Goal: Information Seeking & Learning: Learn about a topic

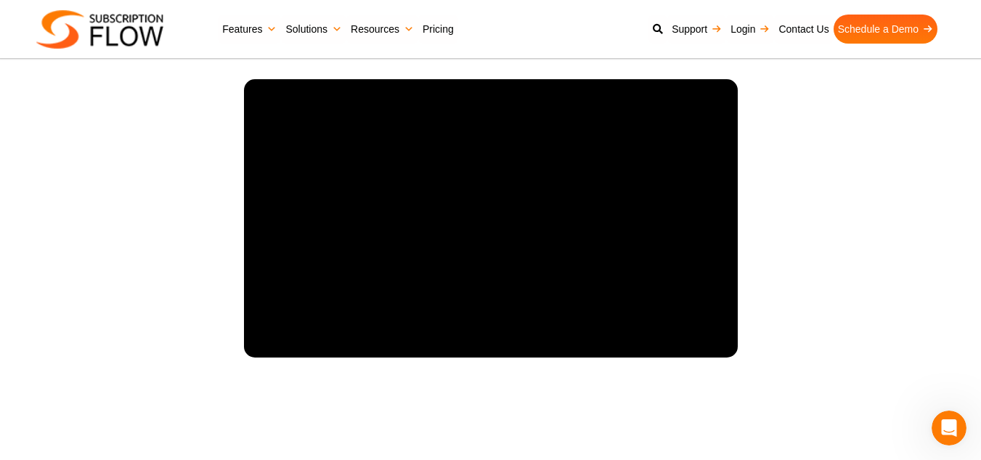
scroll to position [1826, 0]
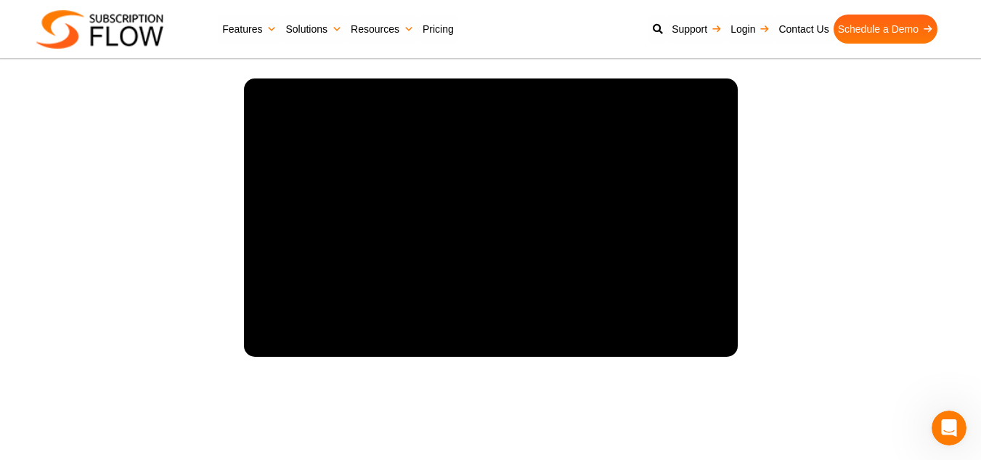
click at [863, 249] on section "A One-Stop Solution for Subscription Management SubscriptionFlow" at bounding box center [490, 181] width 981 height 439
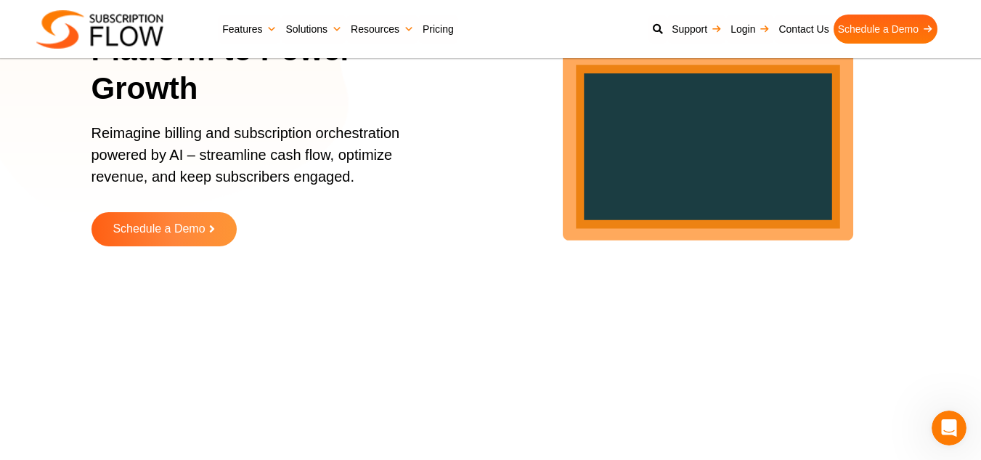
scroll to position [141, 0]
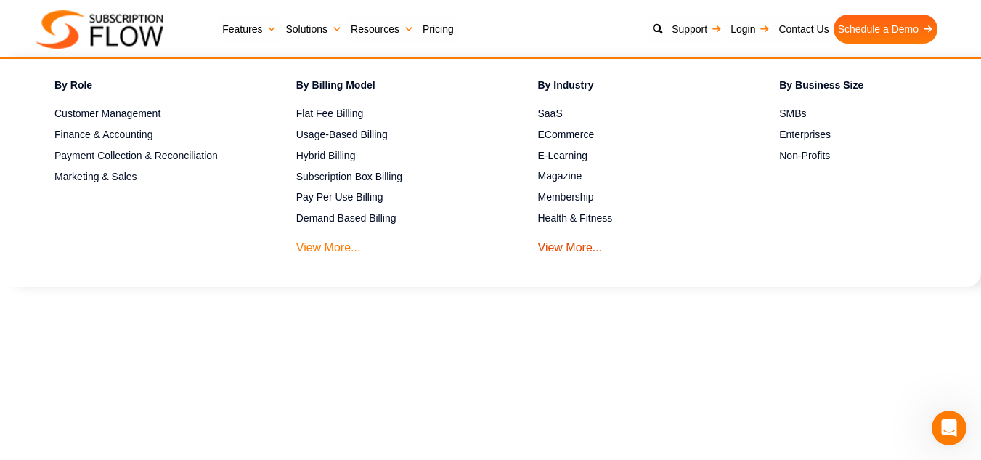
click at [322, 253] on link "View More..." at bounding box center [328, 243] width 65 height 27
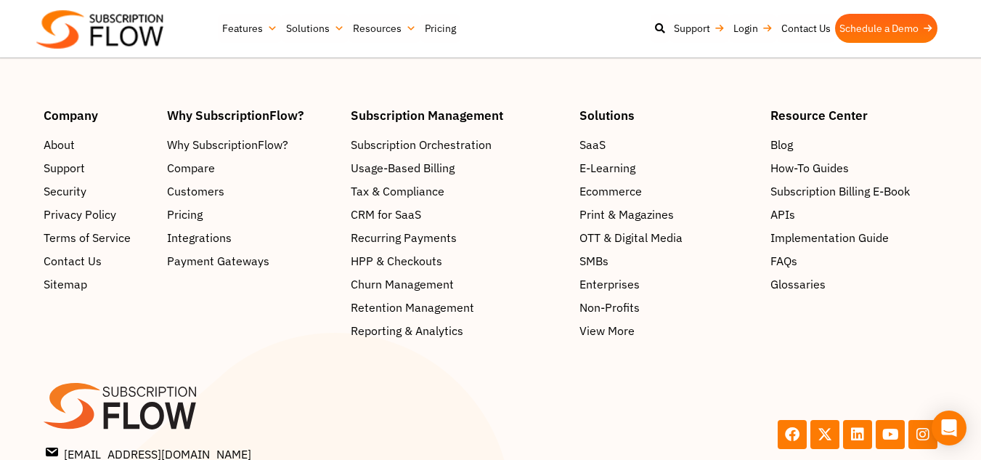
scroll to position [2391, 0]
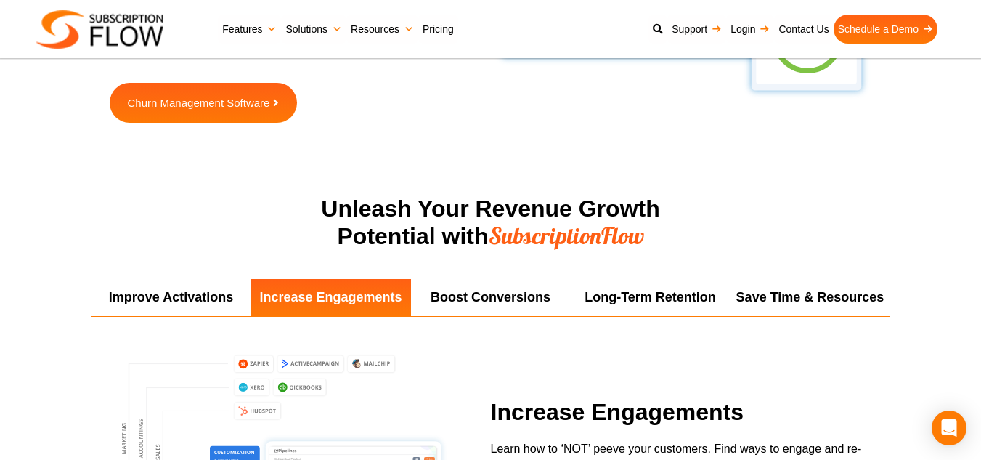
scroll to position [2498, 0]
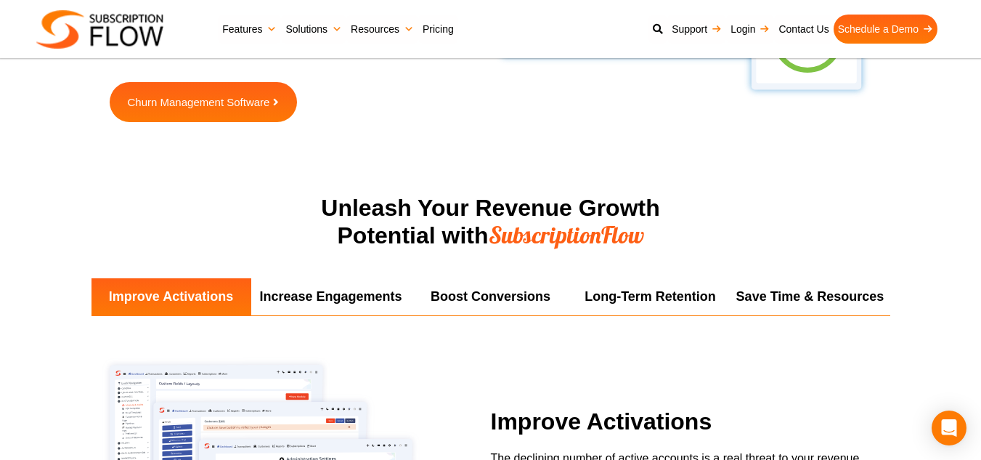
click at [535, 334] on div "Improve Activations Increase Engagements Boost Conversions Long-Term Retention …" at bounding box center [490, 464] width 799 height 372
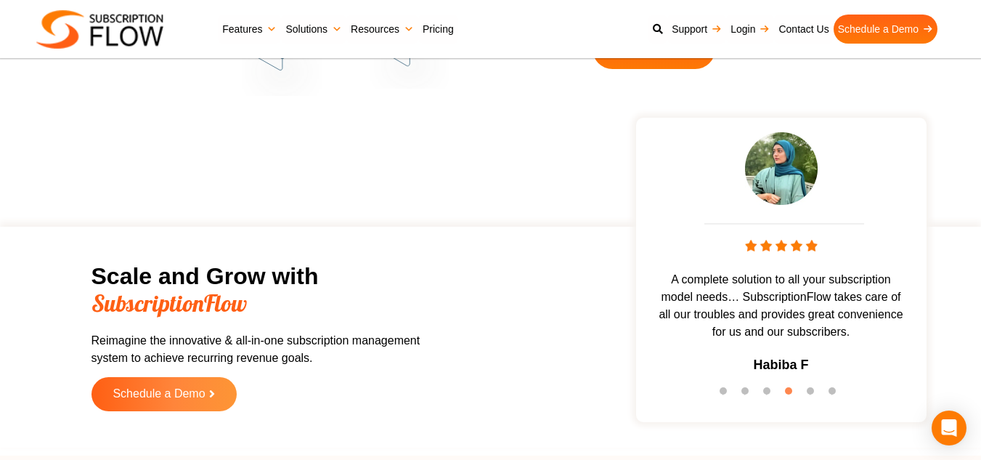
scroll to position [4328, 0]
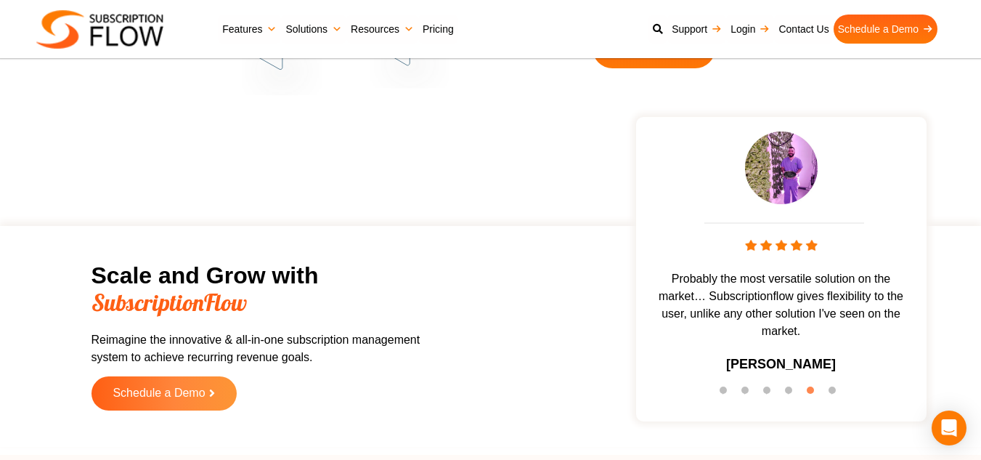
drag, startPoint x: 642, startPoint y: 455, endPoint x: 99, endPoint y: 147, distance: 624.3
click at [99, 147] on section "Scale and Grow with SubscriptionFlow Reimagine the innovative & all-in-one subs…" at bounding box center [490, 277] width 981 height 351
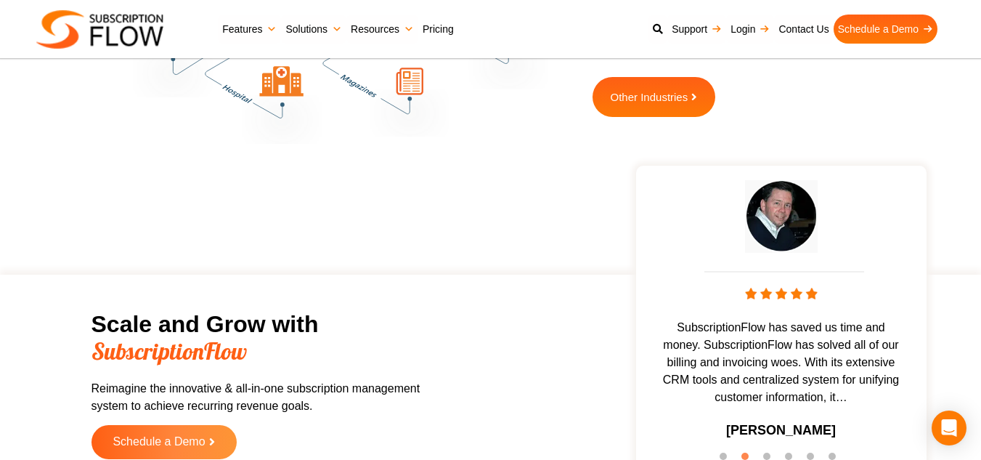
scroll to position [4263, 0]
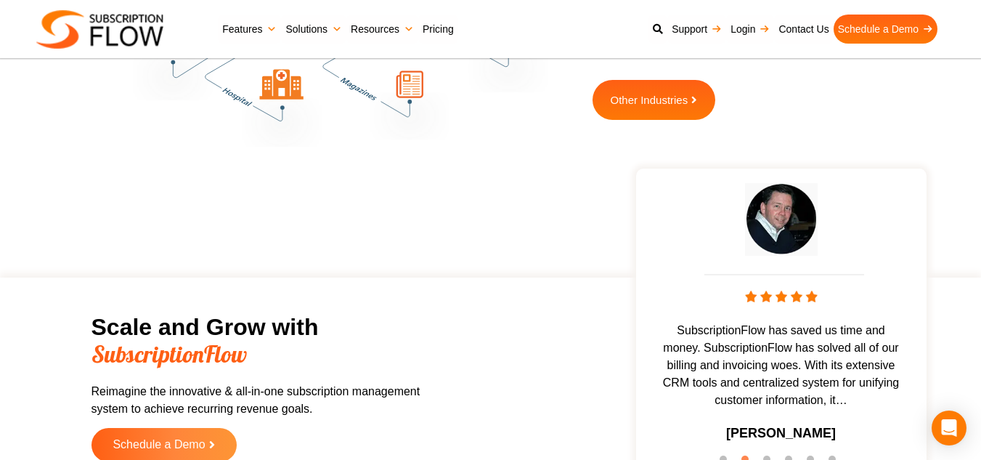
click at [497, 380] on div "Scale and Grow with SubscriptionFlow Reimagine the innovative & all-in-one subs…" at bounding box center [490, 388] width 871 height 206
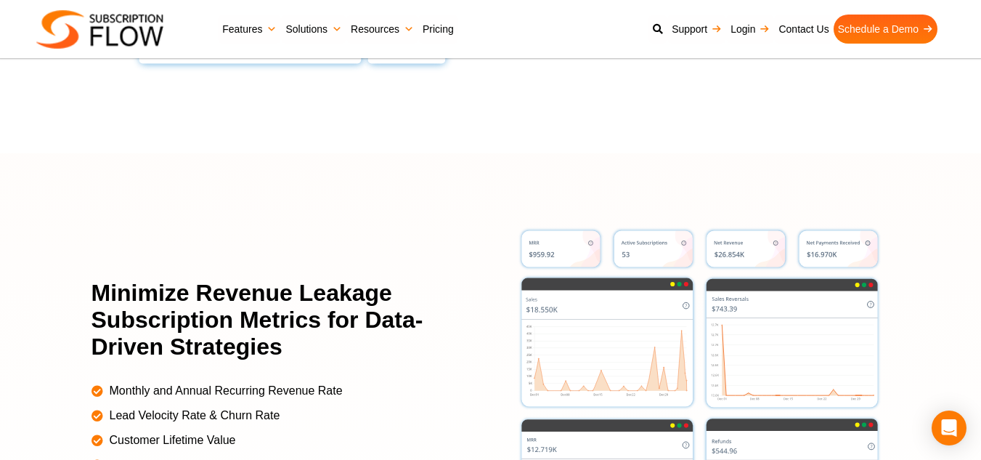
scroll to position [3011, 0]
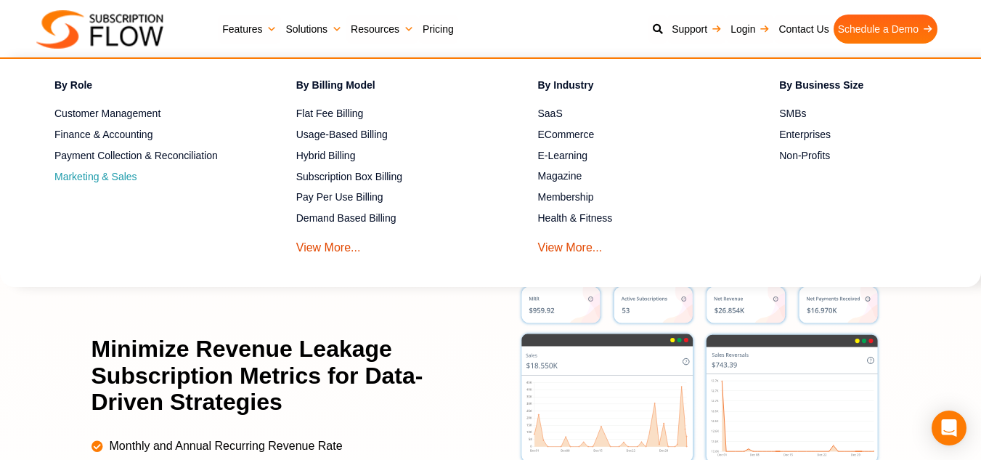
click at [78, 174] on span "Marketing & Sales" at bounding box center [95, 176] width 83 height 15
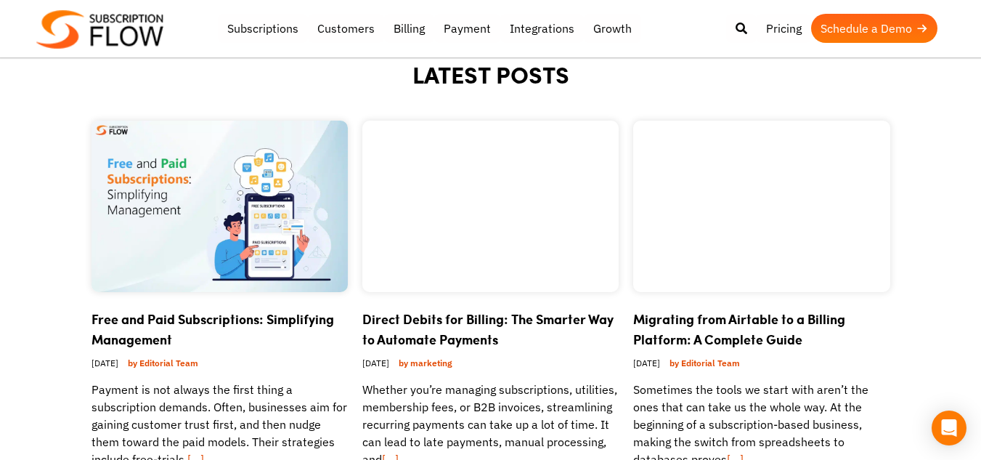
scroll to position [697, 0]
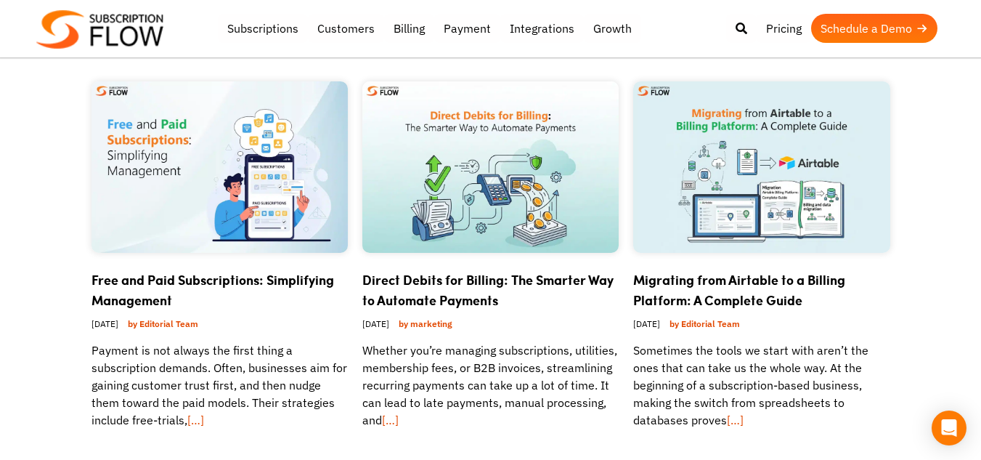
click at [206, 163] on img at bounding box center [219, 166] width 256 height 171
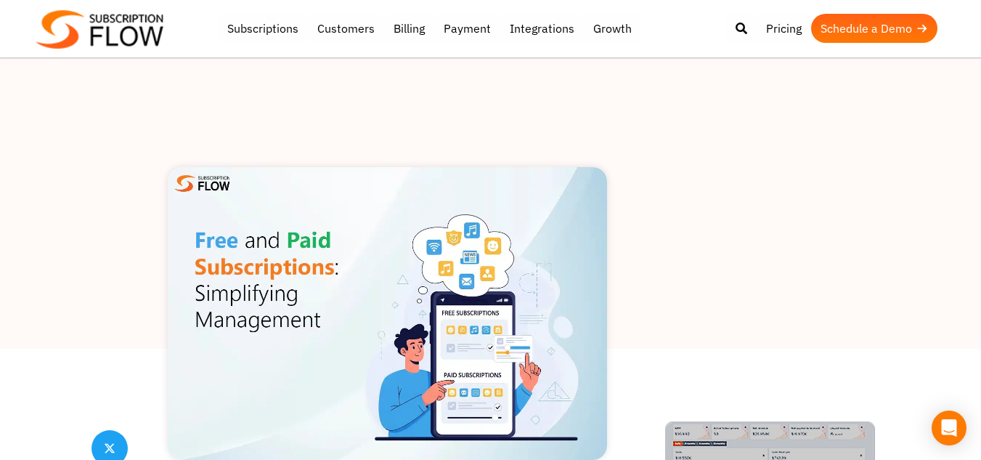
scroll to position [29, 0]
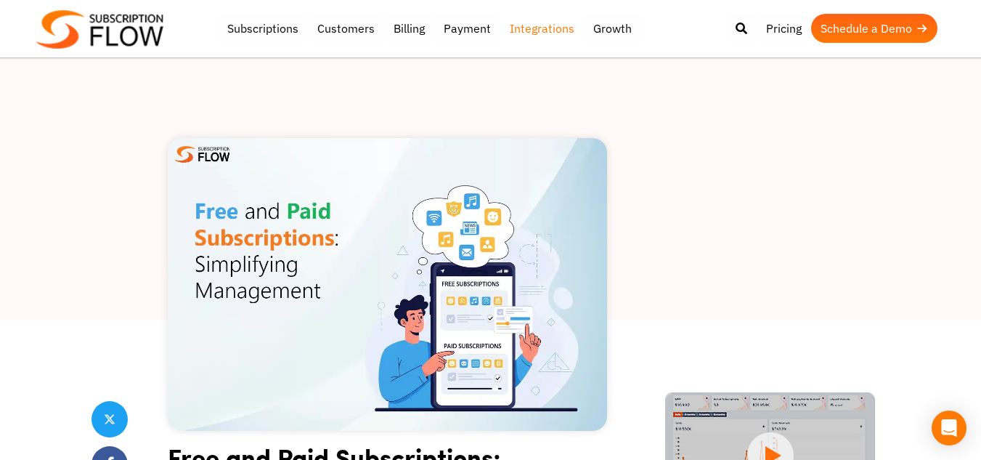
click at [538, 34] on link "Integrations" at bounding box center [542, 28] width 84 height 29
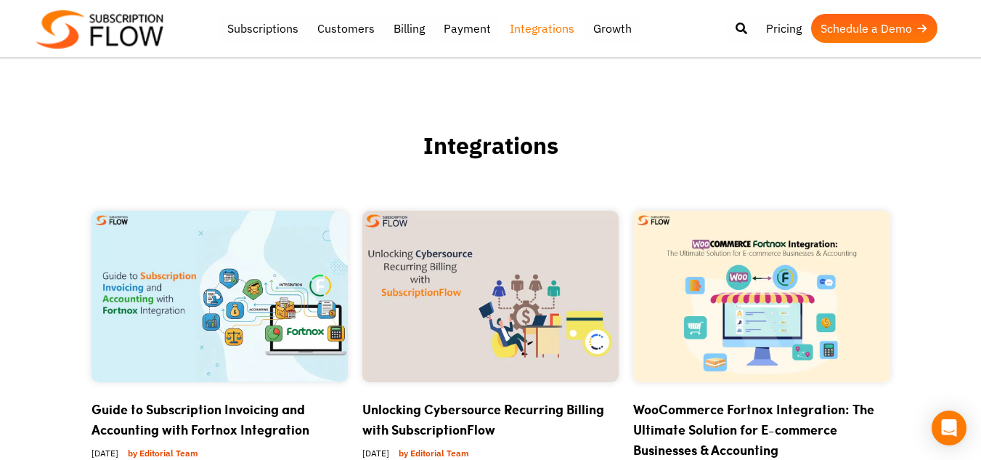
click at [325, 23] on link "Customers" at bounding box center [346, 28] width 76 height 29
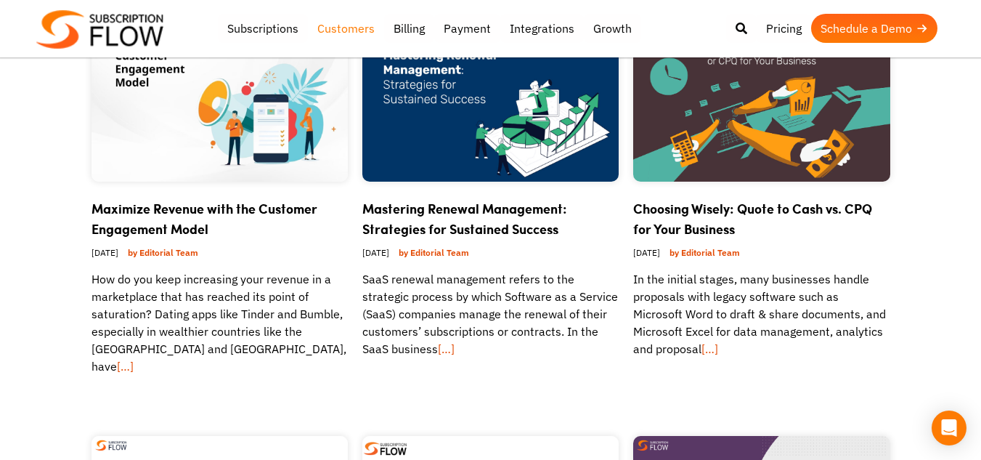
scroll to position [610, 0]
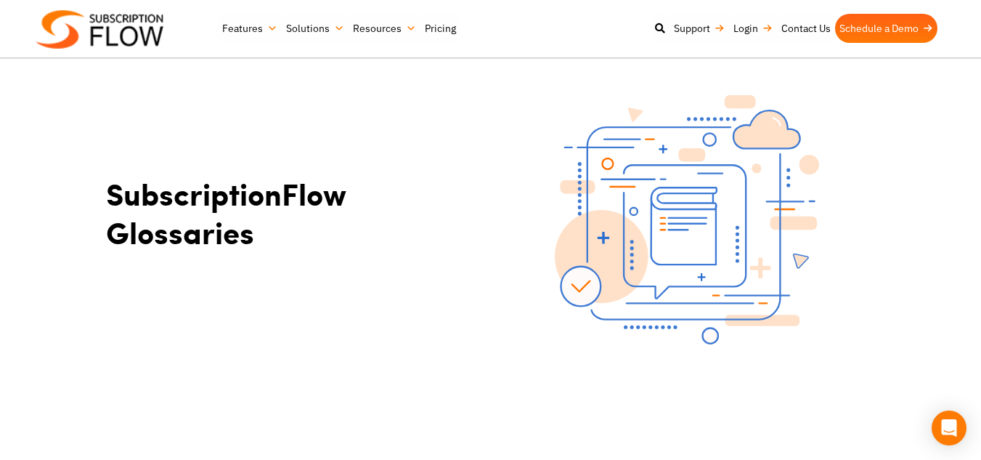
click at [17, 230] on section "SubscriptionFlow Glossaries" at bounding box center [490, 219] width 981 height 323
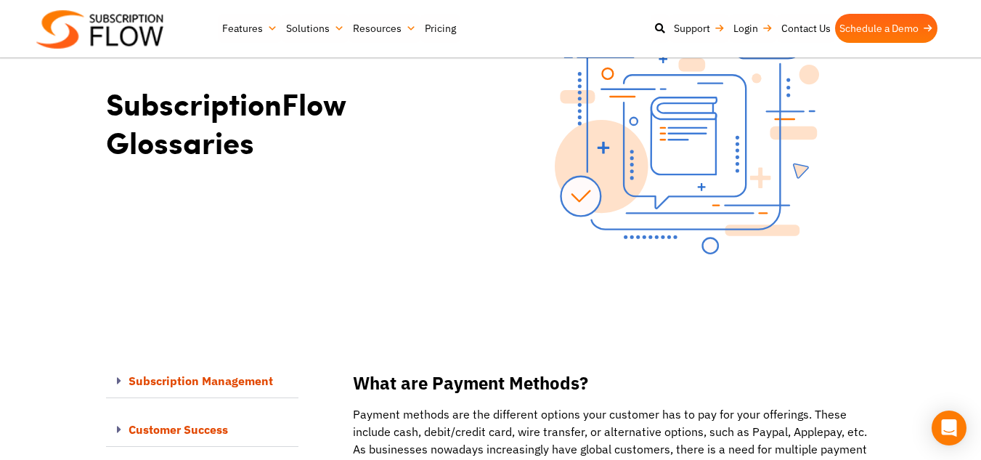
scroll to position [87, 0]
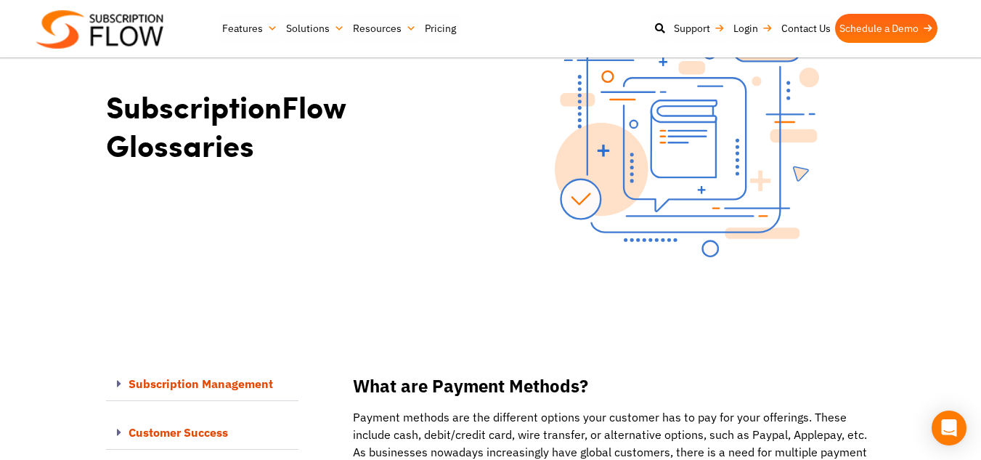
click at [455, 264] on div "SubscriptionFlow Glossaries" at bounding box center [295, 133] width 392 height 264
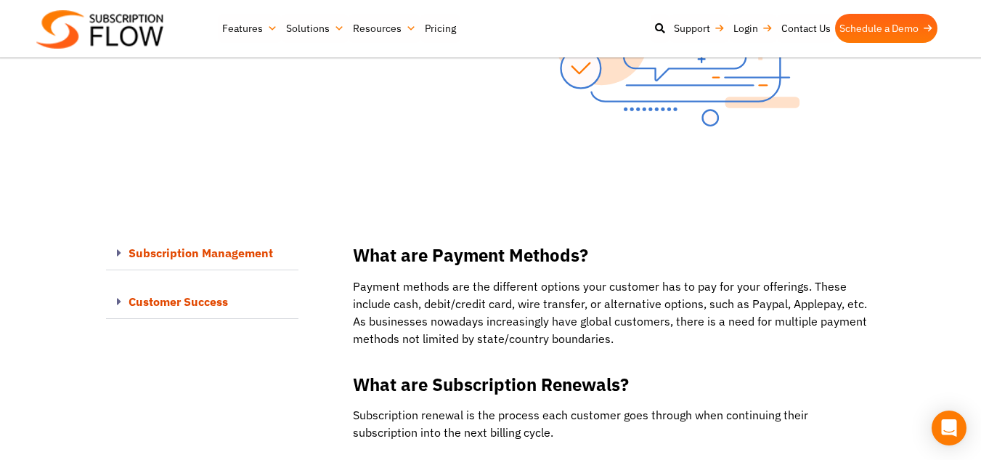
scroll to position [232, 0]
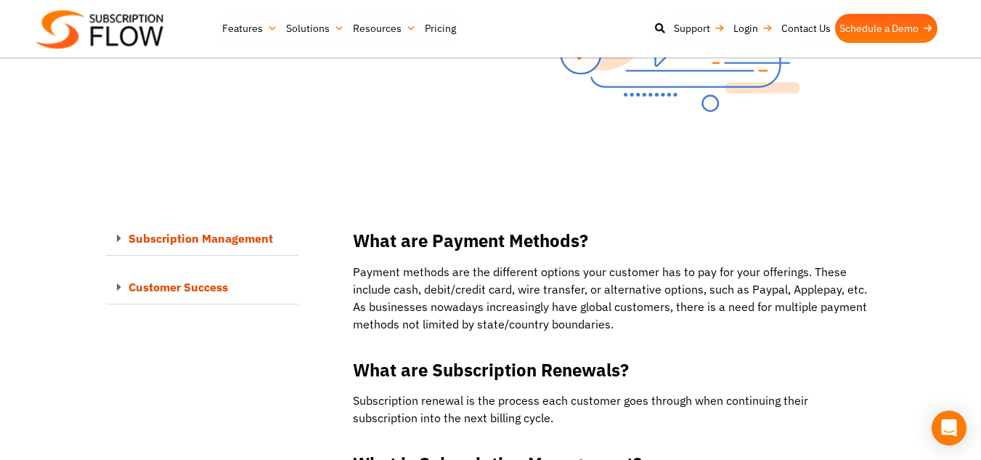
click at [455, 264] on link at bounding box center [612, 278] width 540 height 129
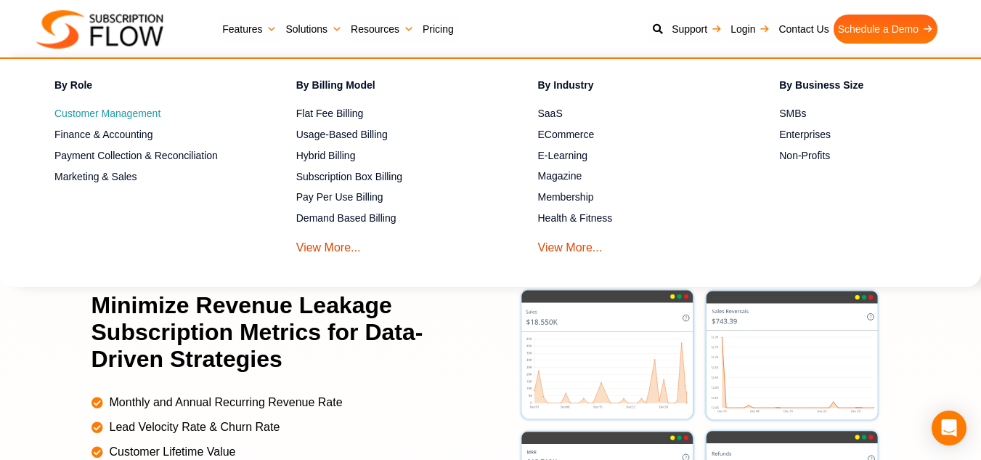
click at [110, 113] on span "Customer Management" at bounding box center [107, 113] width 106 height 15
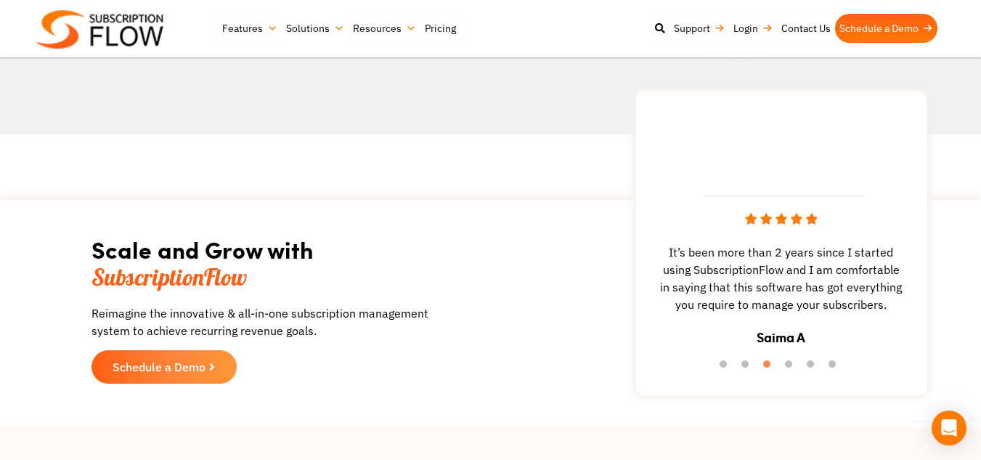
scroll to position [3111, 0]
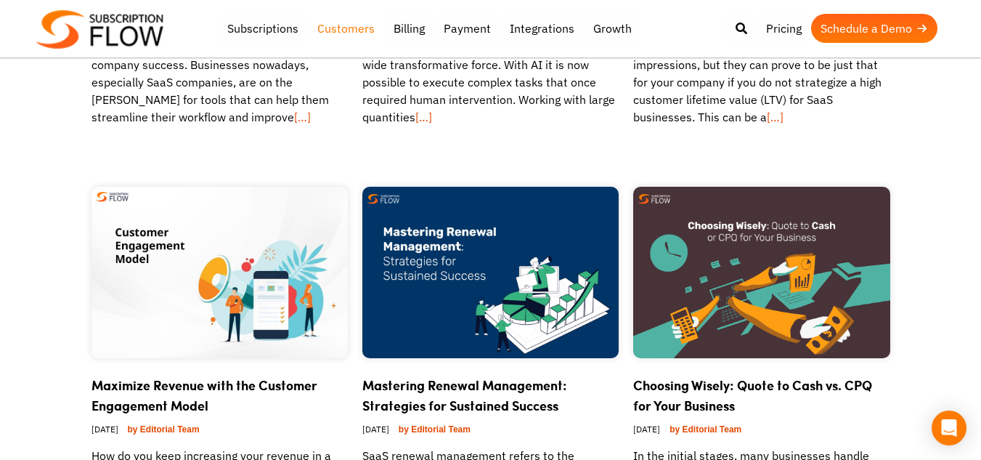
scroll to position [431, 0]
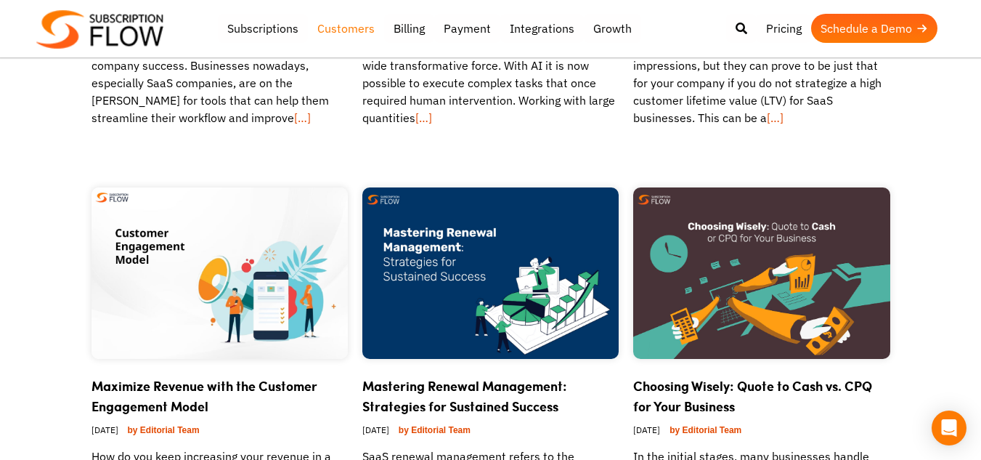
click at [736, 303] on img at bounding box center [761, 272] width 256 height 171
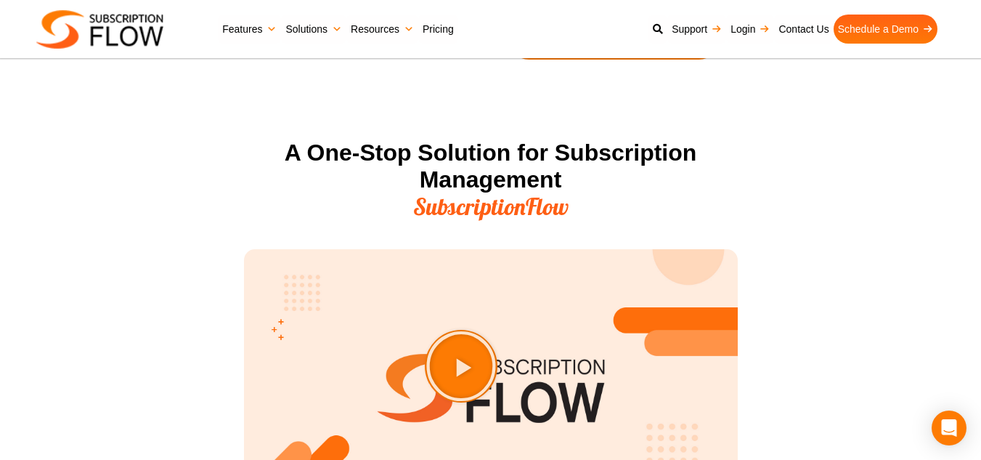
scroll to position [1685, 0]
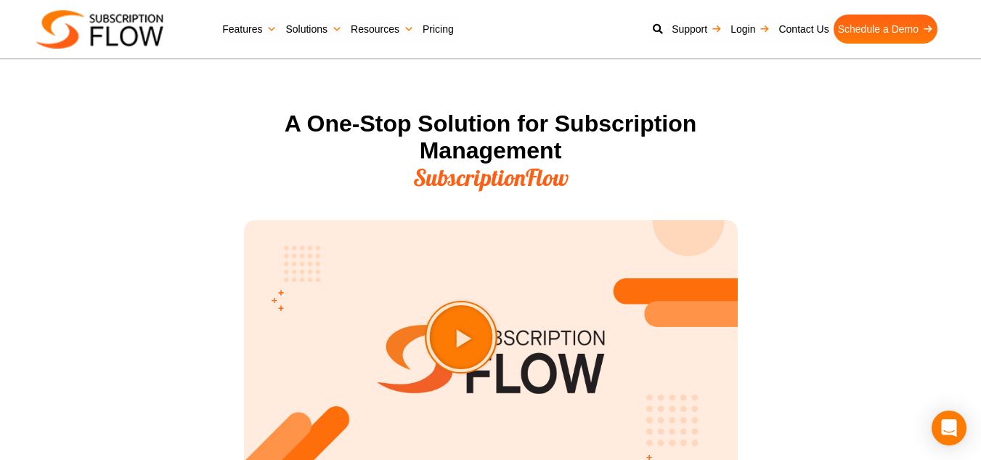
click at [820, 335] on section "A One-Stop Solution for Subscription Management SubscriptionFlow Play Video abo…" at bounding box center [490, 322] width 981 height 439
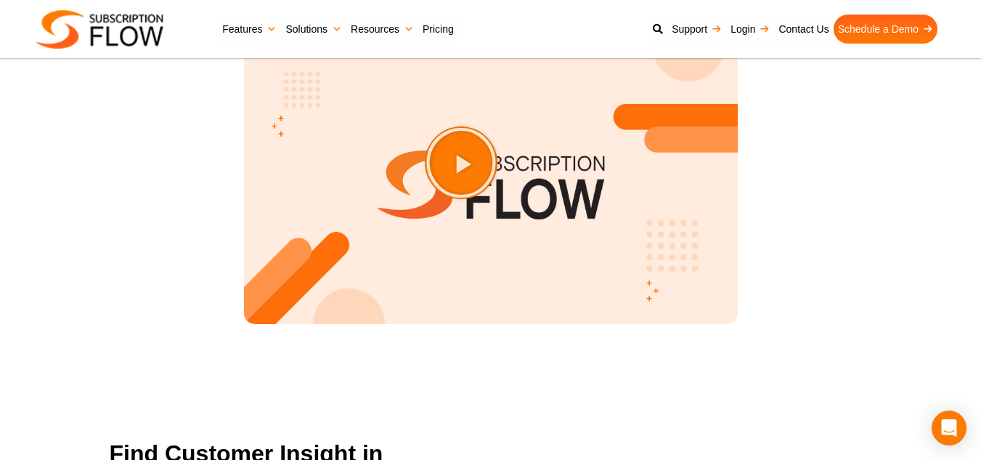
scroll to position [1888, 0]
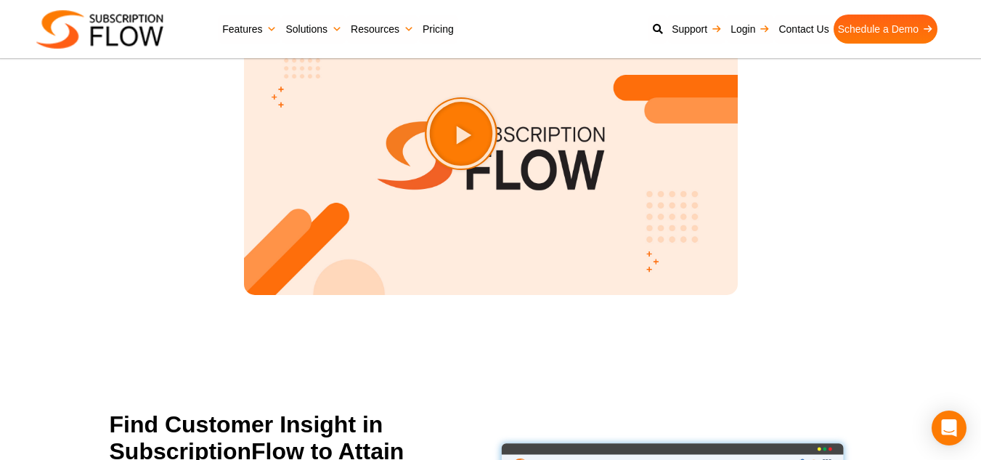
click at [154, 265] on section "A One-Stop Solution for Subscription Management SubscriptionFlow Play Video abo…" at bounding box center [490, 119] width 981 height 439
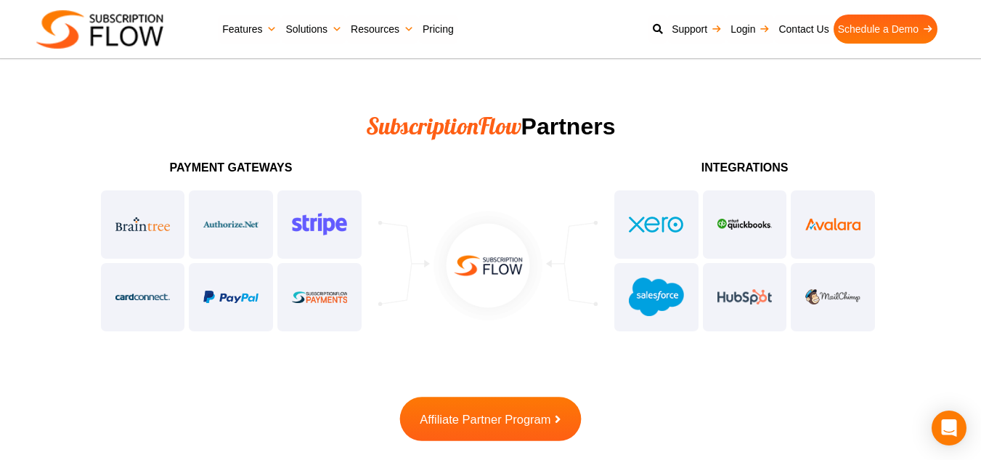
scroll to position [3631, 0]
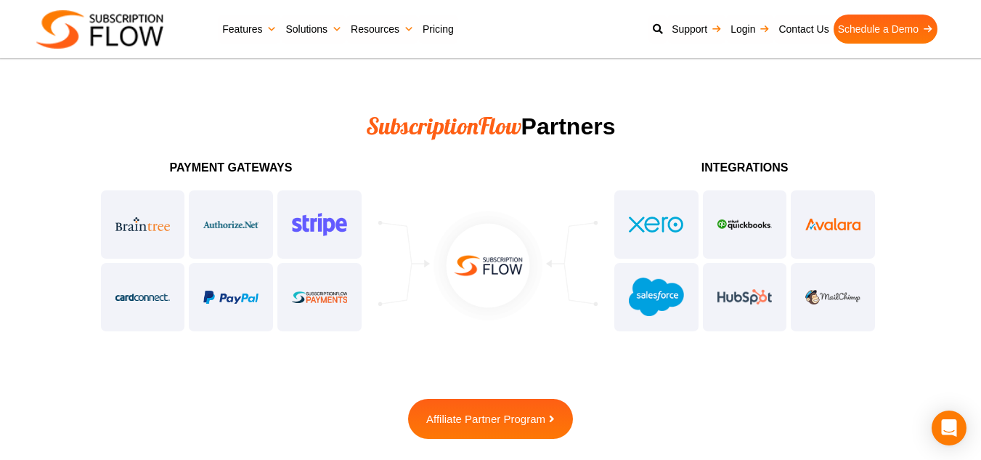
click at [30, 257] on section "Payment Gateways integrations Affiliate Partner Program" at bounding box center [490, 297] width 981 height 284
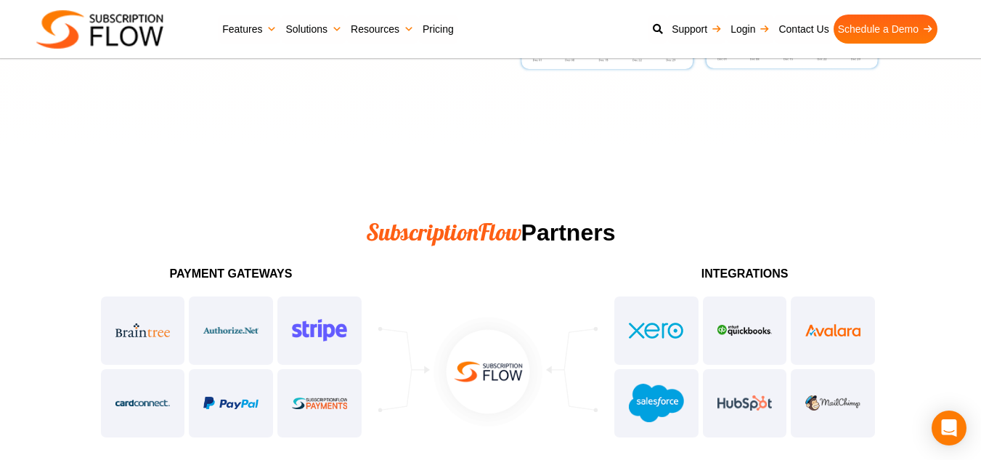
scroll to position [3502, 0]
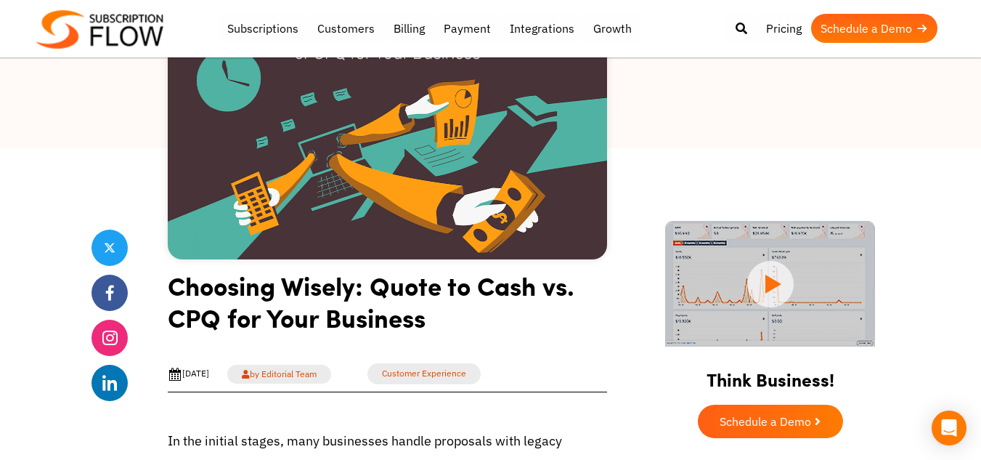
scroll to position [203, 0]
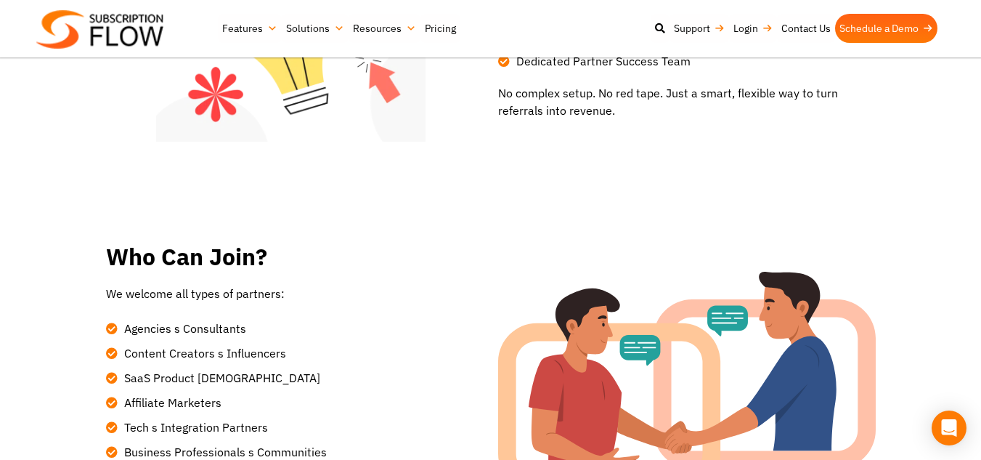
scroll to position [900, 0]
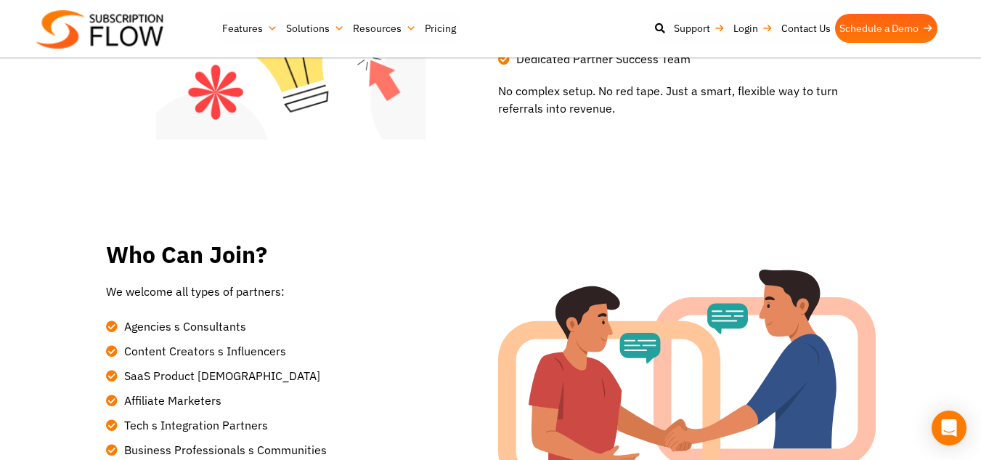
drag, startPoint x: 395, startPoint y: 134, endPoint x: 368, endPoint y: 139, distance: 27.3
click at [368, 139] on img at bounding box center [290, 15] width 269 height 248
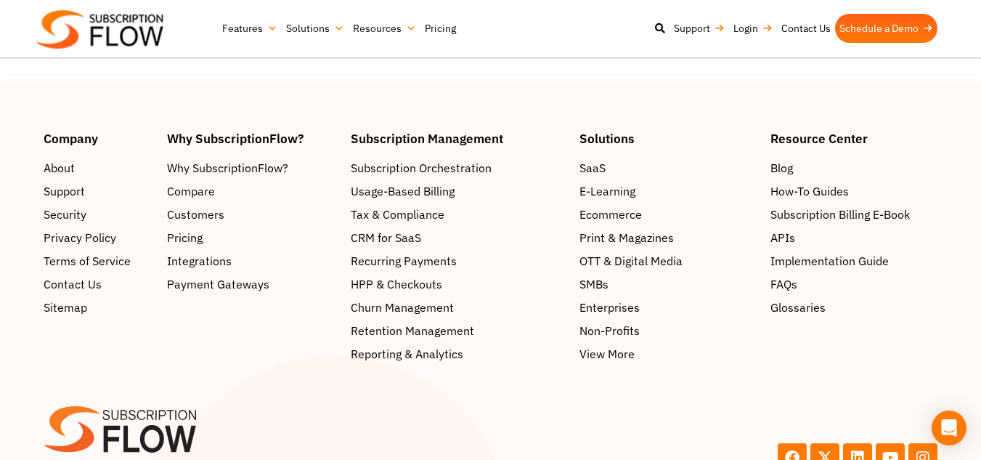
scroll to position [2449, 0]
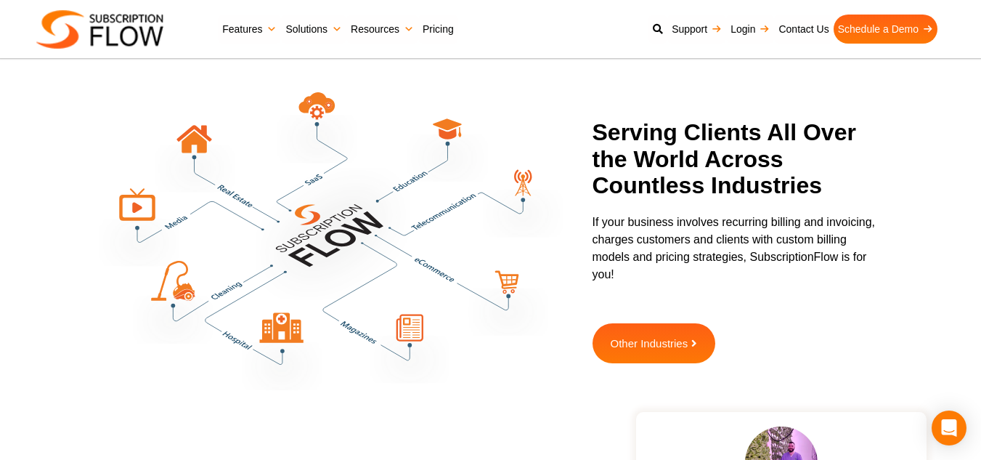
scroll to position [4095, 0]
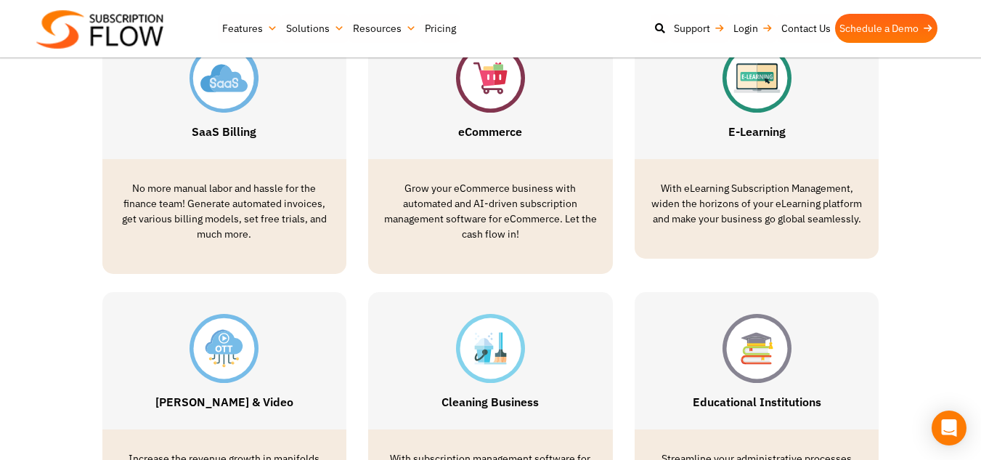
scroll to position [726, 0]
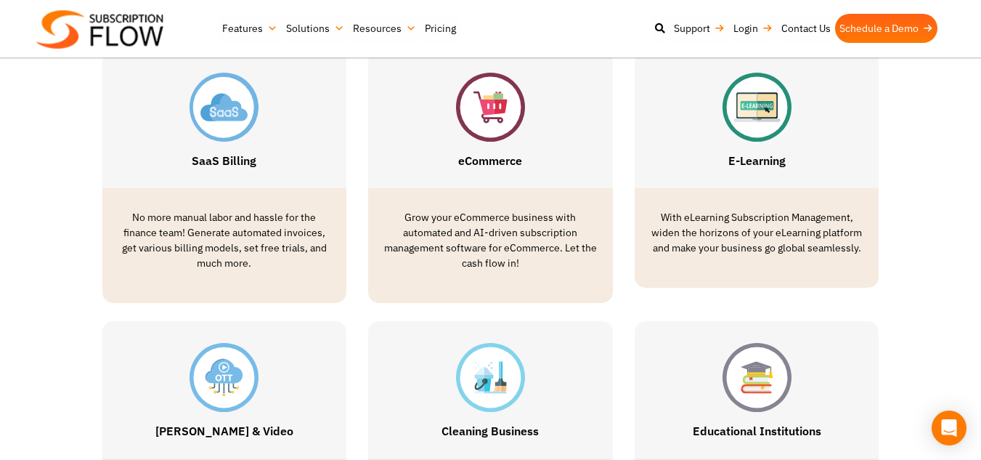
click at [282, 180] on div "SaaS Billing" at bounding box center [224, 119] width 245 height 137
click at [227, 103] on img at bounding box center [224, 107] width 69 height 69
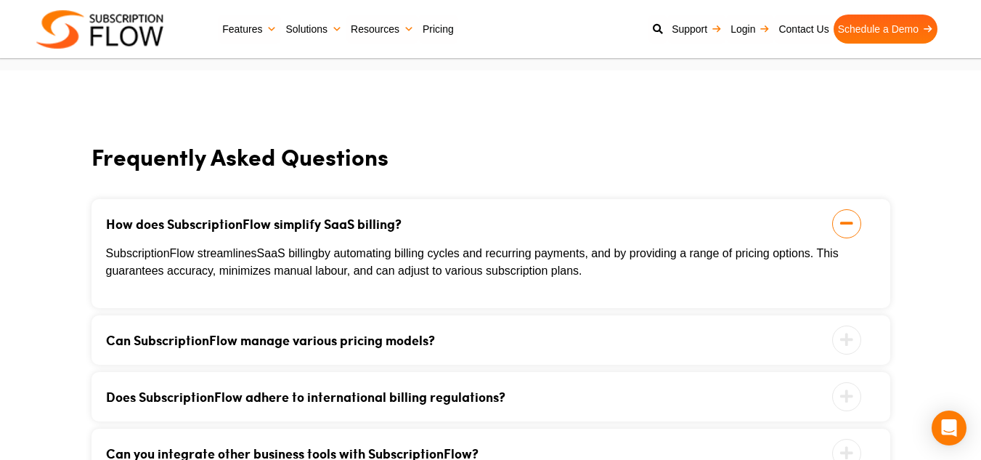
scroll to position [2582, 0]
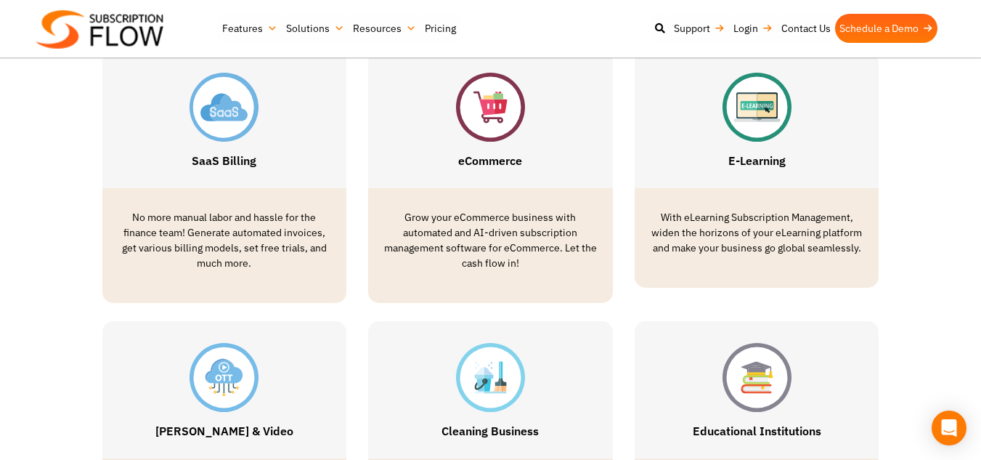
click at [468, 135] on img at bounding box center [490, 107] width 69 height 69
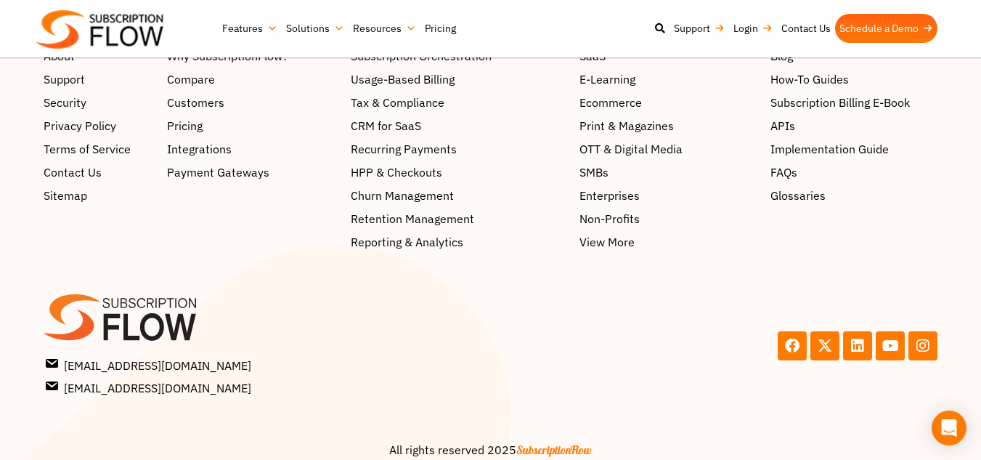
scroll to position [2812, 0]
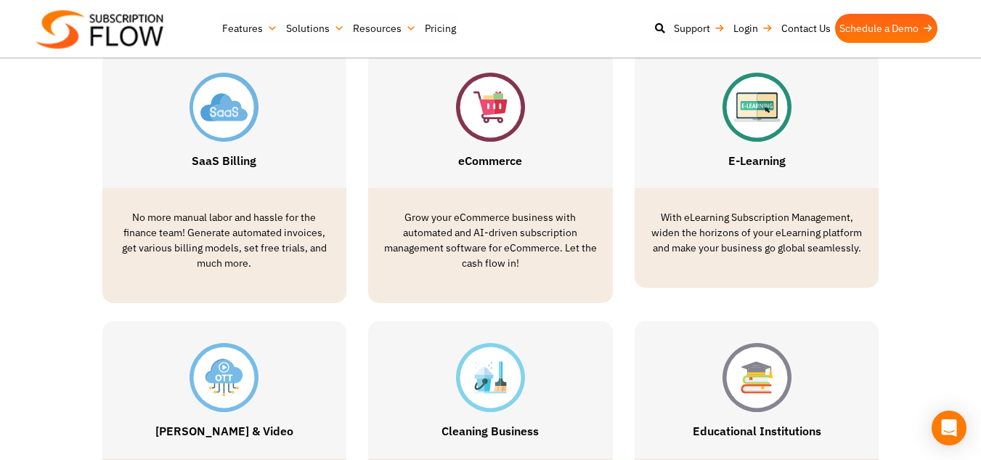
click at [897, 266] on div "SaaS Billing No more manual labor and hassle for the finance team! Generate aut…" at bounding box center [490, 177] width 871 height 252
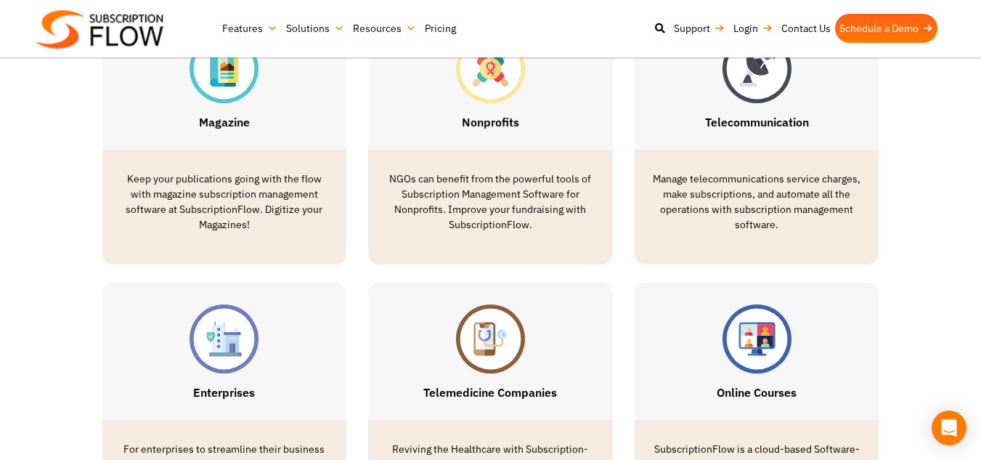
scroll to position [2120, 0]
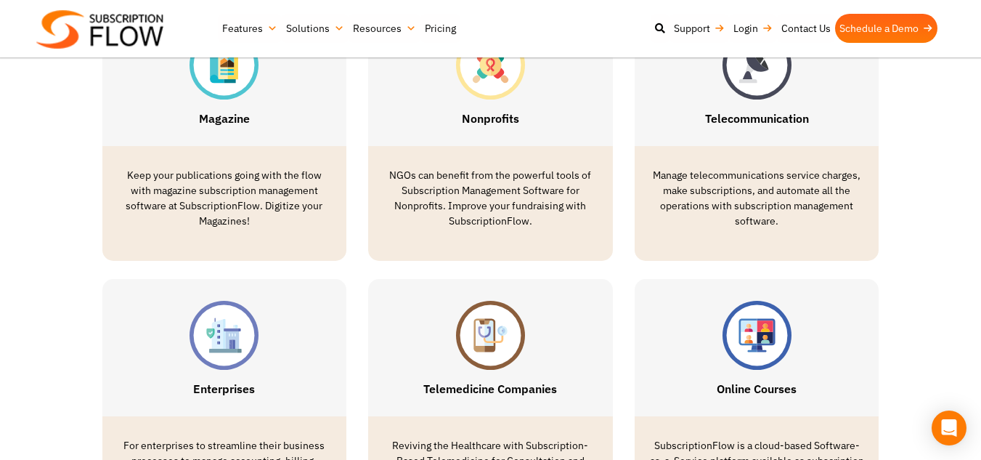
click at [238, 99] on img at bounding box center [224, 64] width 69 height 69
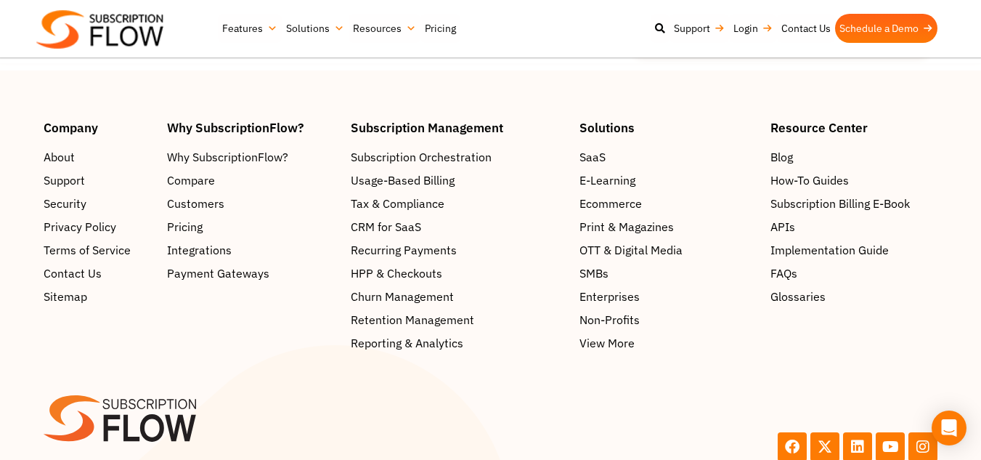
scroll to position [4589, 0]
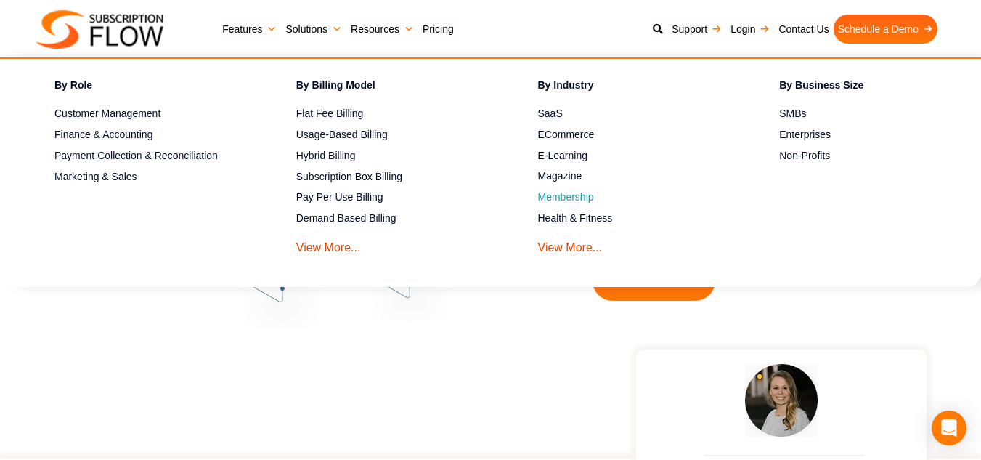
click at [571, 190] on link "Membership" at bounding box center [633, 197] width 191 height 17
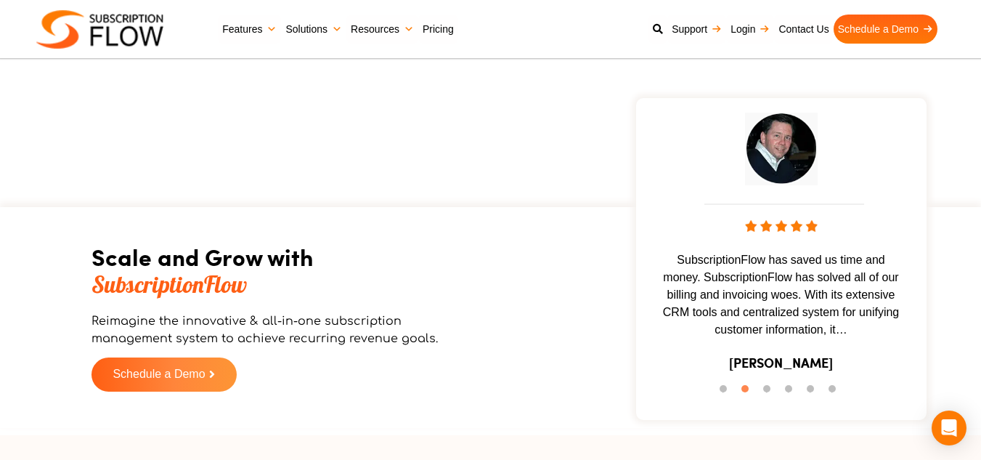
scroll to position [3485, 0]
click at [539, 150] on div "Scale and Grow with SubscriptionFlow Reimagine the innovative & all-in-one subs…" at bounding box center [490, 289] width 966 height 279
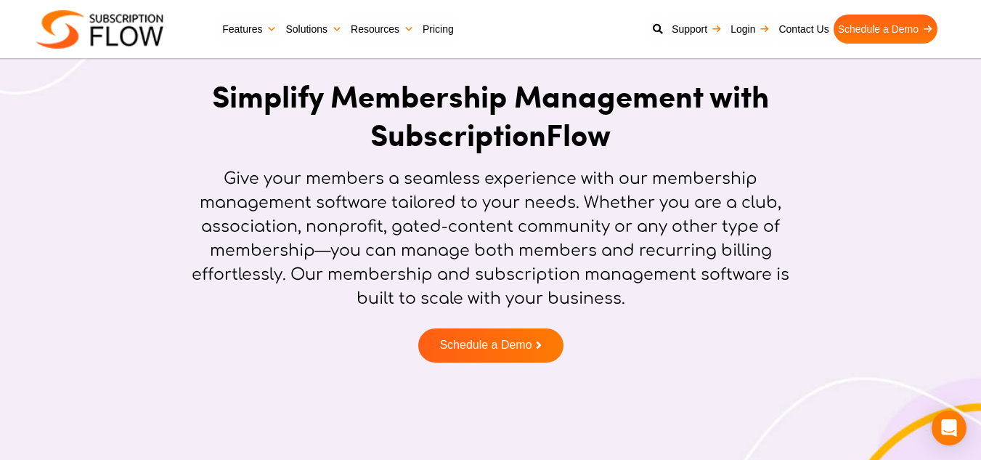
scroll to position [0, 0]
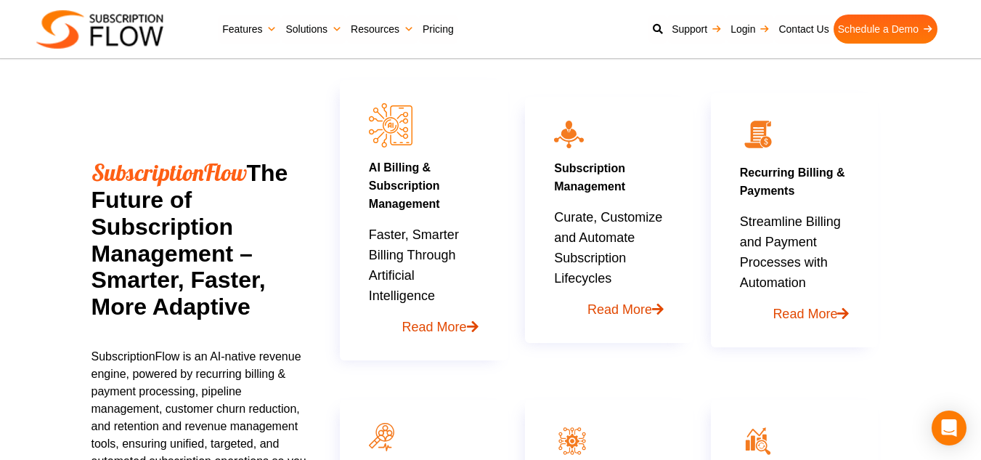
scroll to position [707, 0]
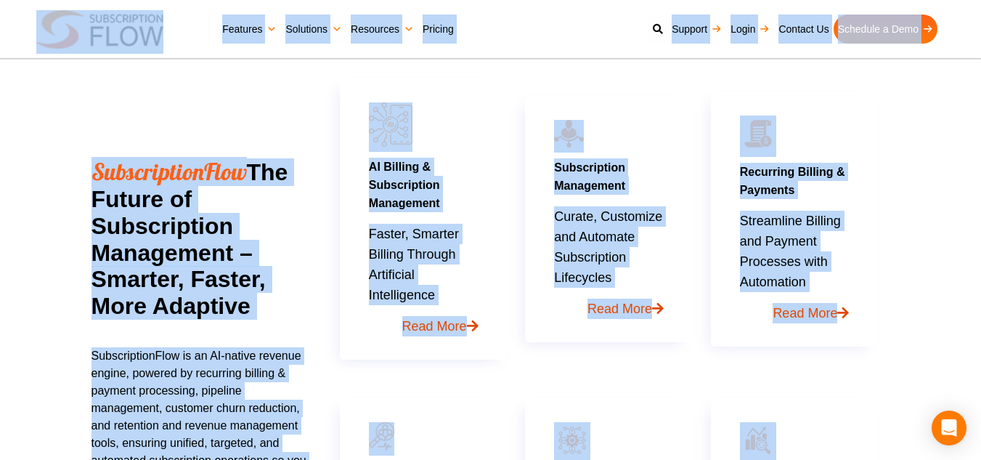
click at [251, 120] on div "SubscriptionFlow The Future of Subscription Management – Smarter, Faster, More …" at bounding box center [211, 341] width 240 height 601
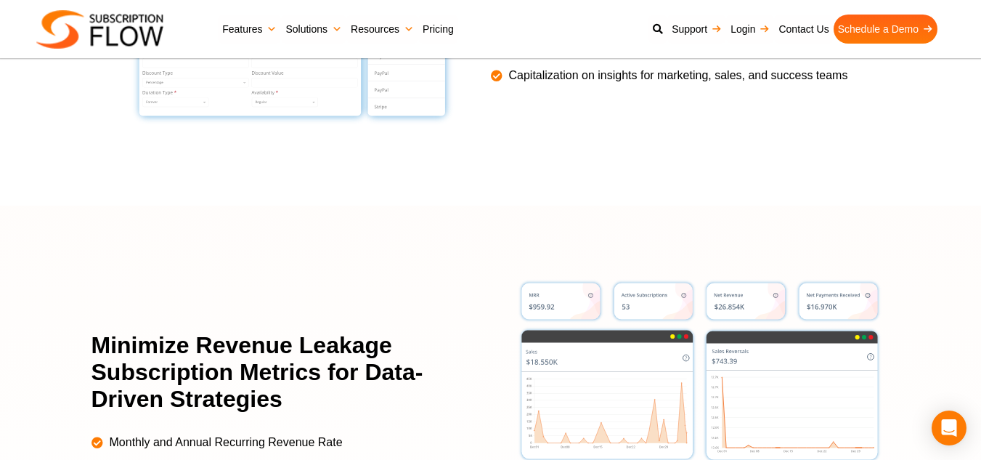
scroll to position [2989, 0]
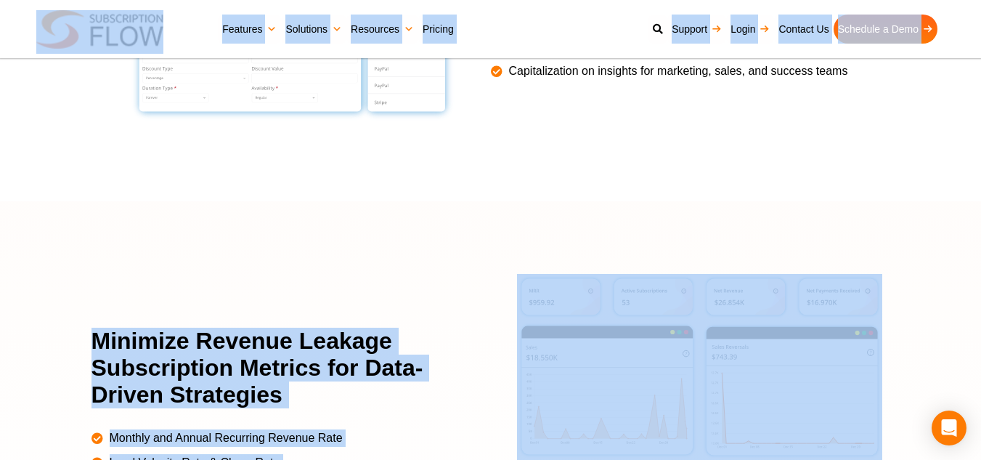
click at [404, 219] on div at bounding box center [490, 436] width 981 height 471
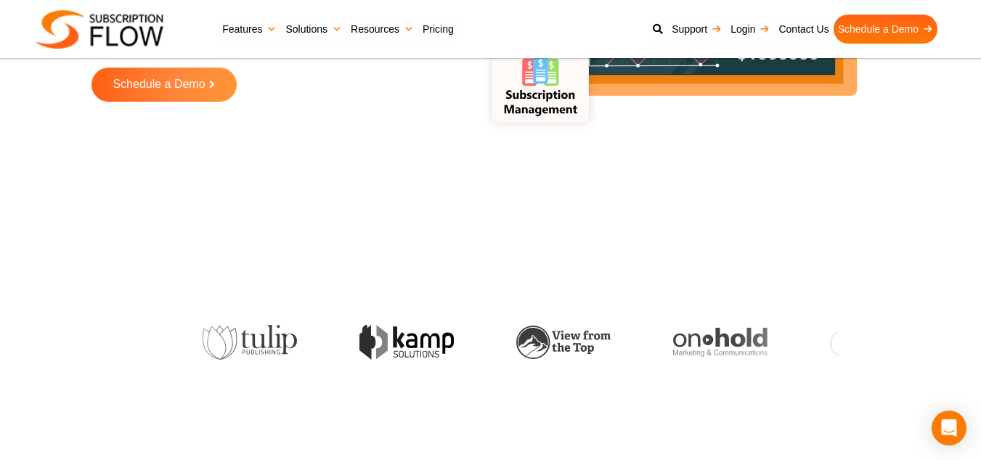
scroll to position [0, 0]
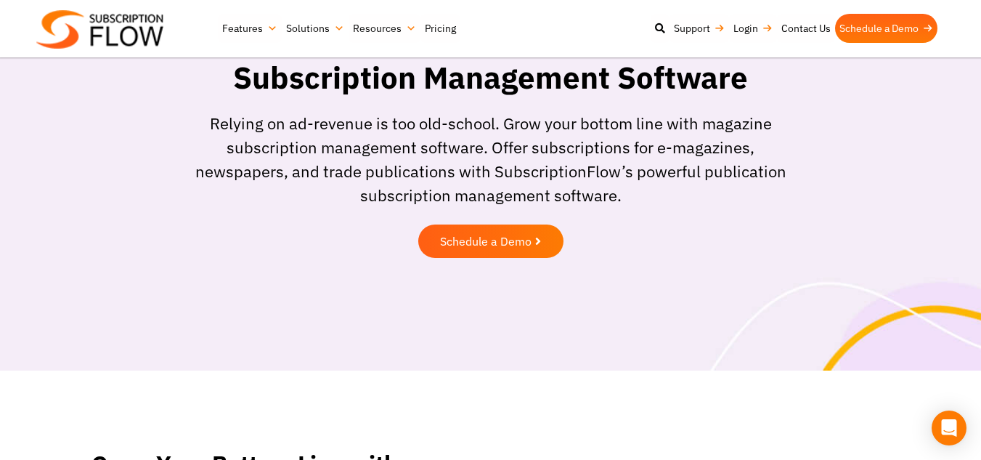
scroll to position [87, 0]
